Goal: Transaction & Acquisition: Download file/media

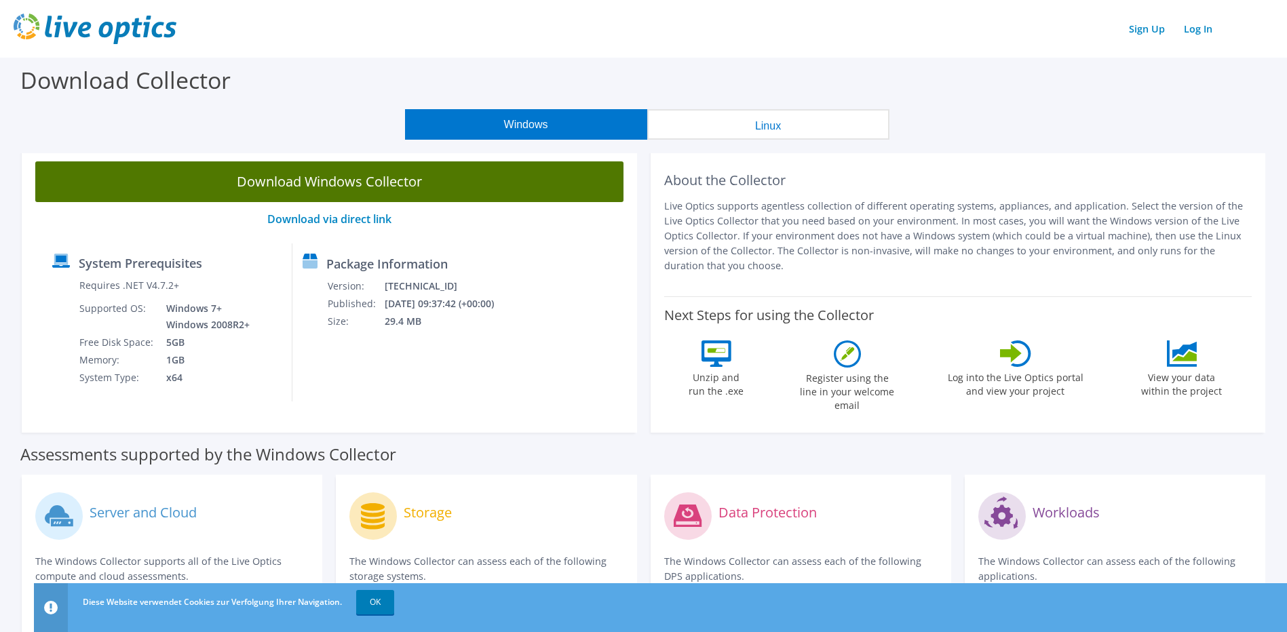
click at [339, 187] on link "Download Windows Collector" at bounding box center [329, 181] width 588 height 41
click at [474, 177] on link "Download Windows Collector" at bounding box center [329, 181] width 588 height 41
